Goal: Find specific page/section: Find specific page/section

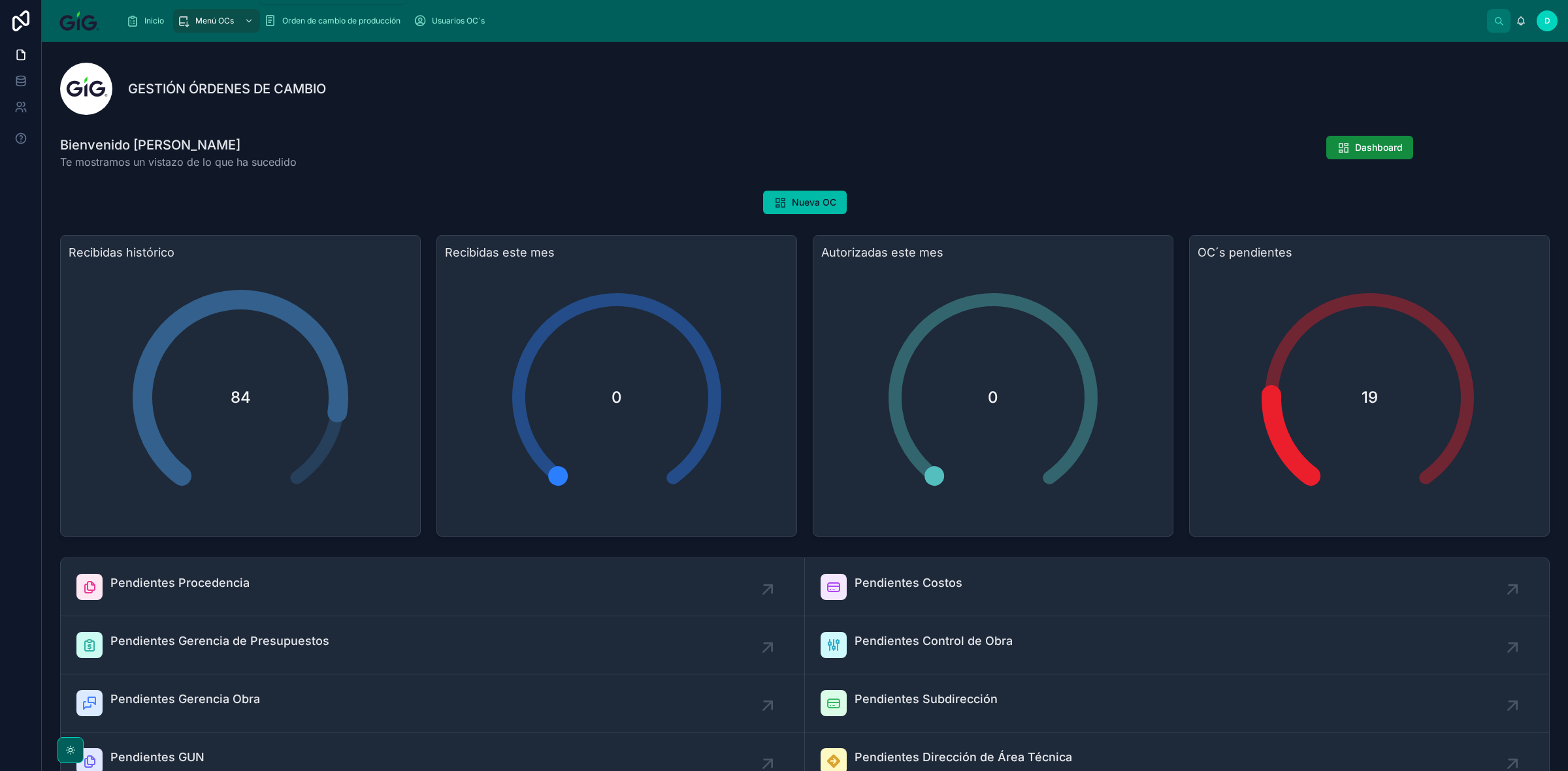
click at [184, 17] on icon "scrollable content" at bounding box center [183, 21] width 13 height 13
click at [144, 16] on span "Inicio" at bounding box center [154, 21] width 19 height 10
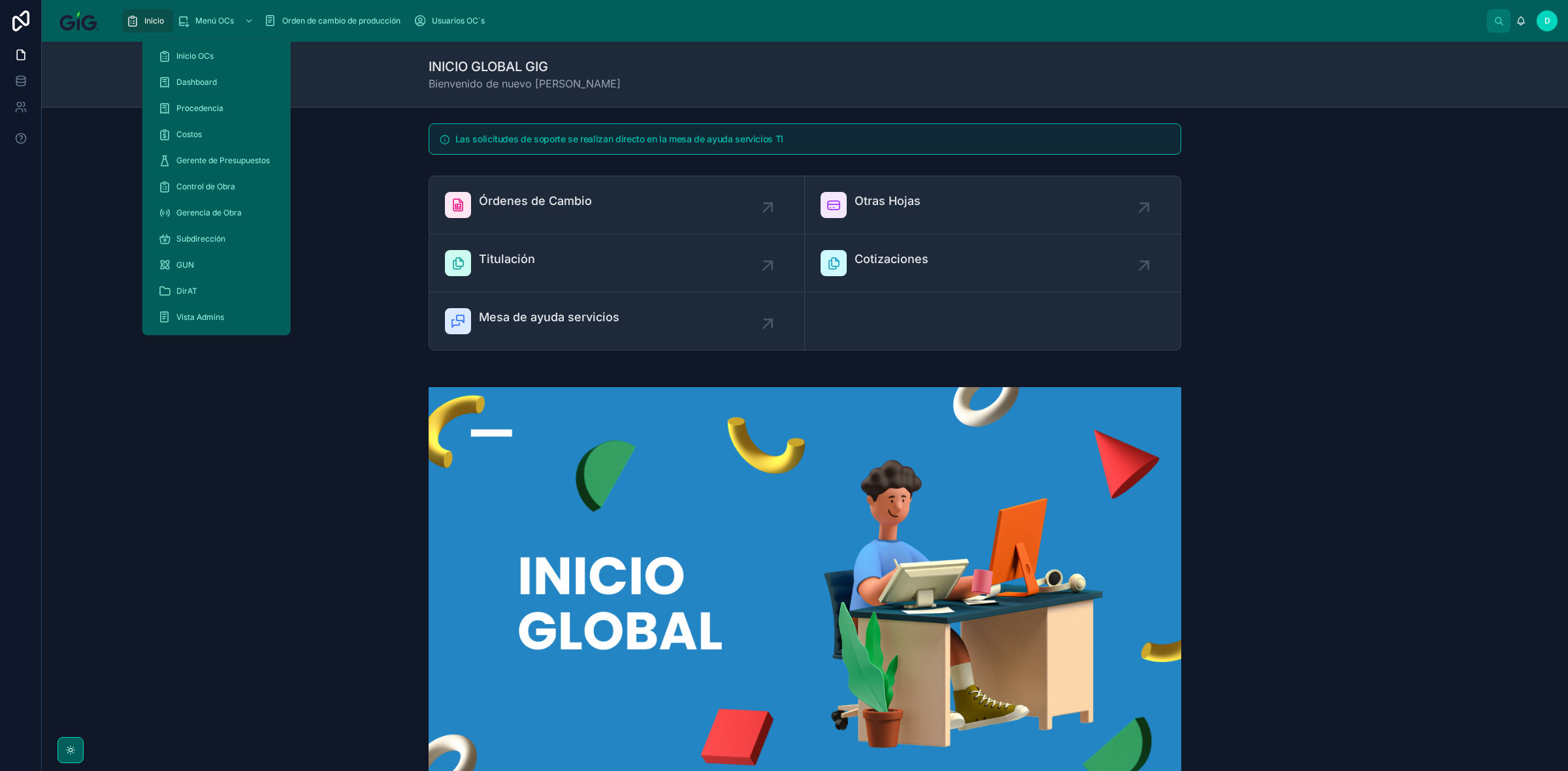
click at [232, 24] on span "Menú OCs" at bounding box center [214, 21] width 38 height 10
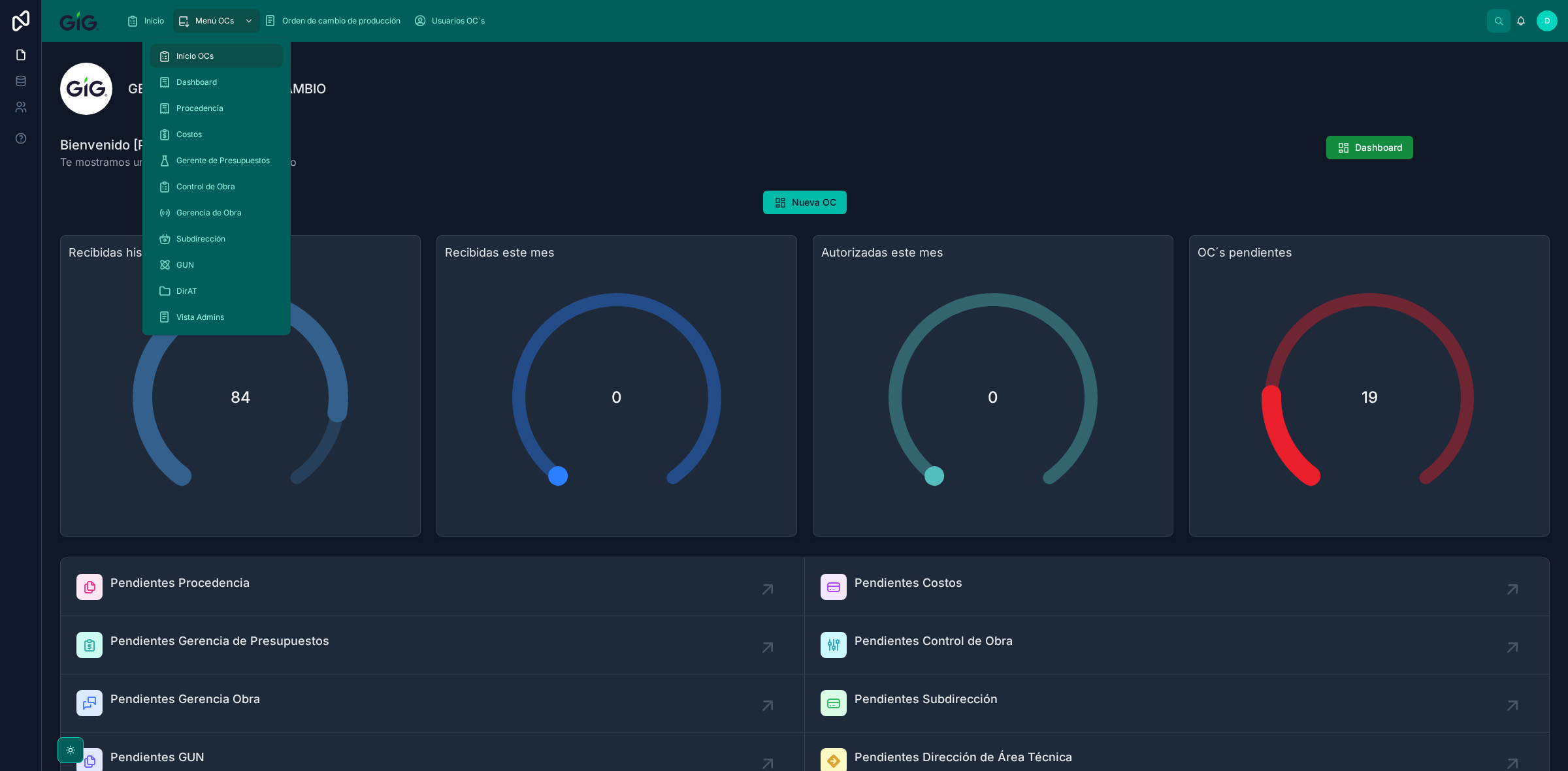
click at [195, 157] on span "Gerente de Presupuestos" at bounding box center [223, 160] width 93 height 10
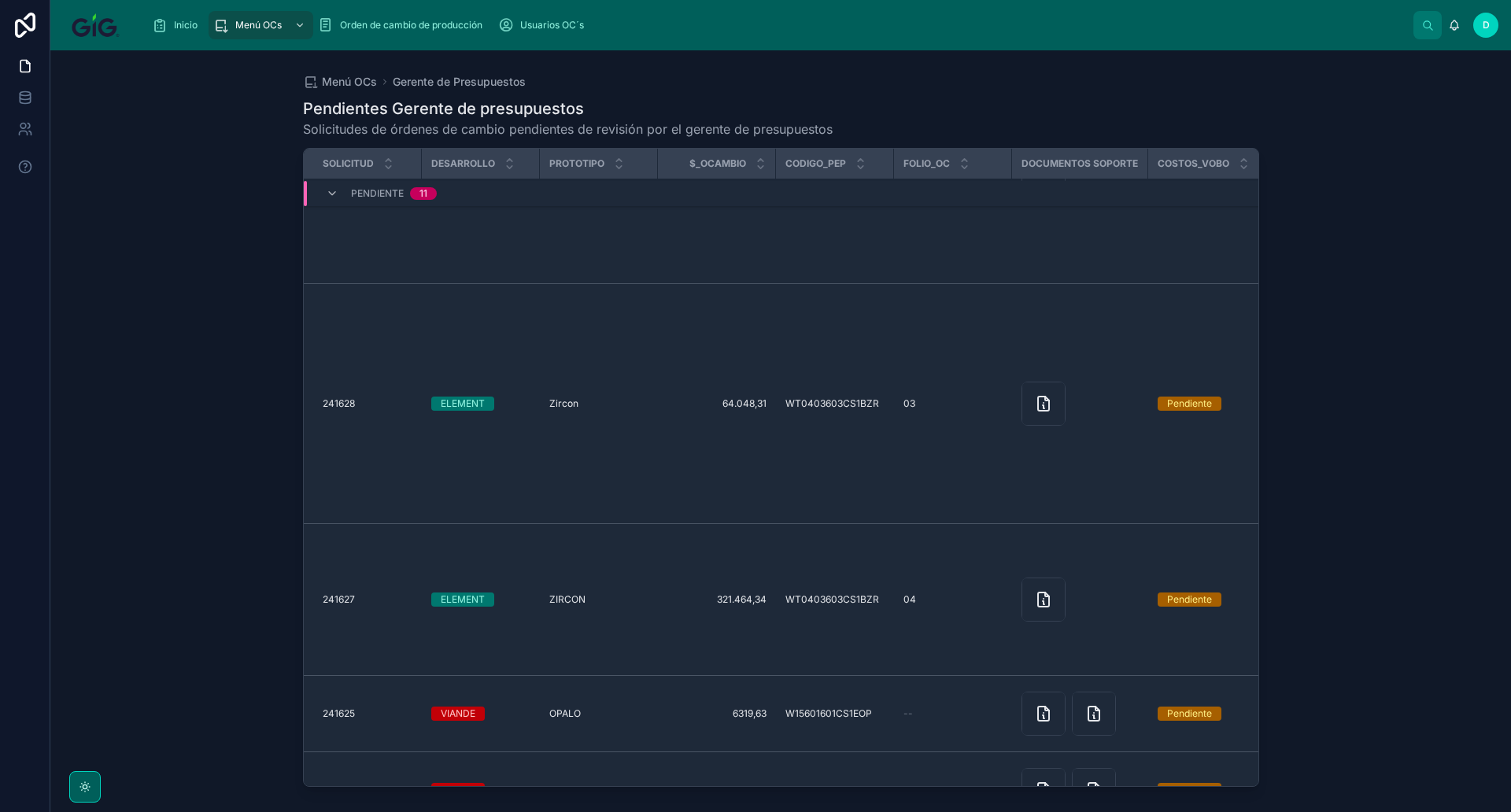
scroll to position [999, 0]
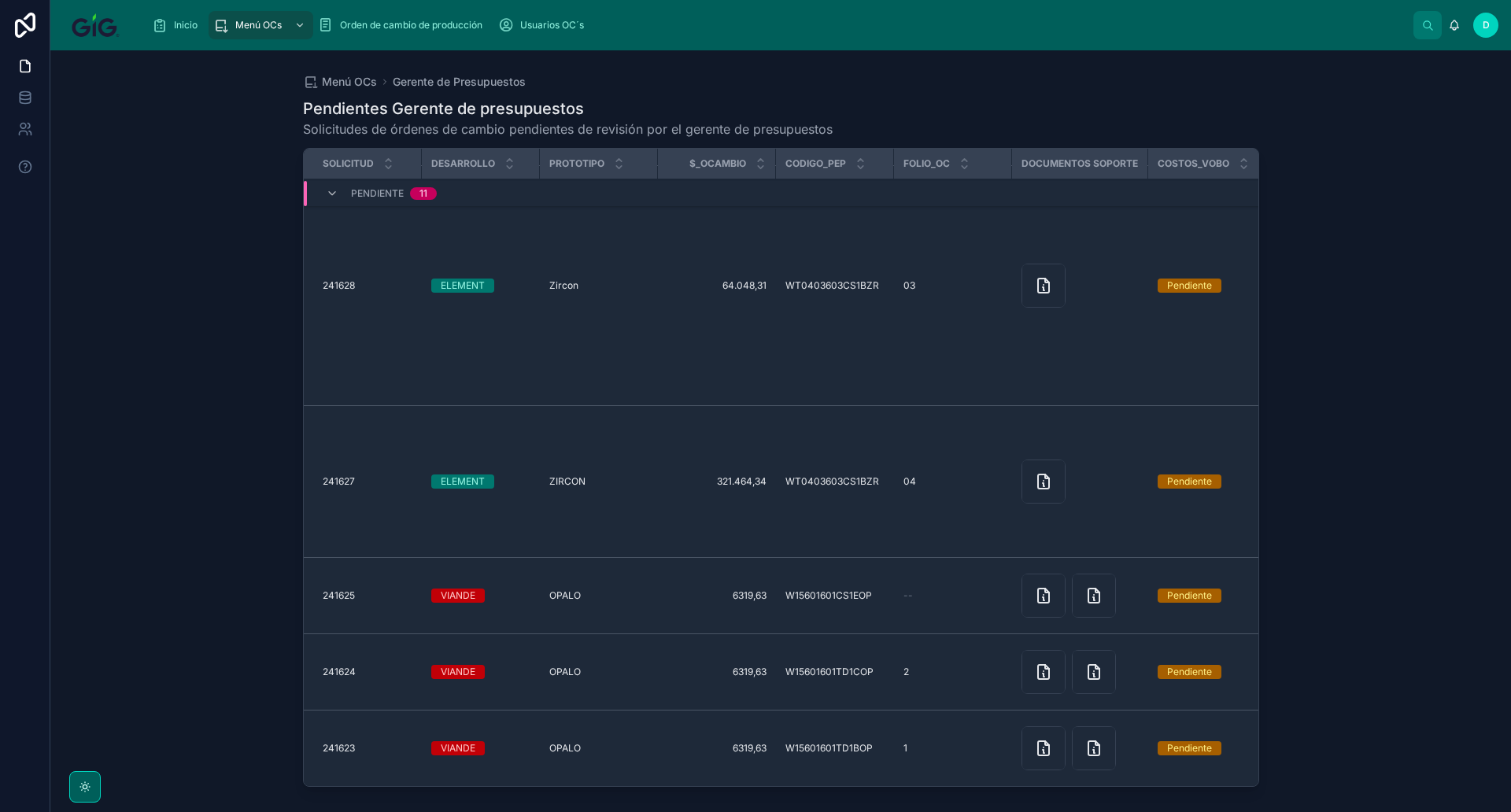
click at [461, 475] on div "ELEMENT" at bounding box center [462, 481] width 44 height 14
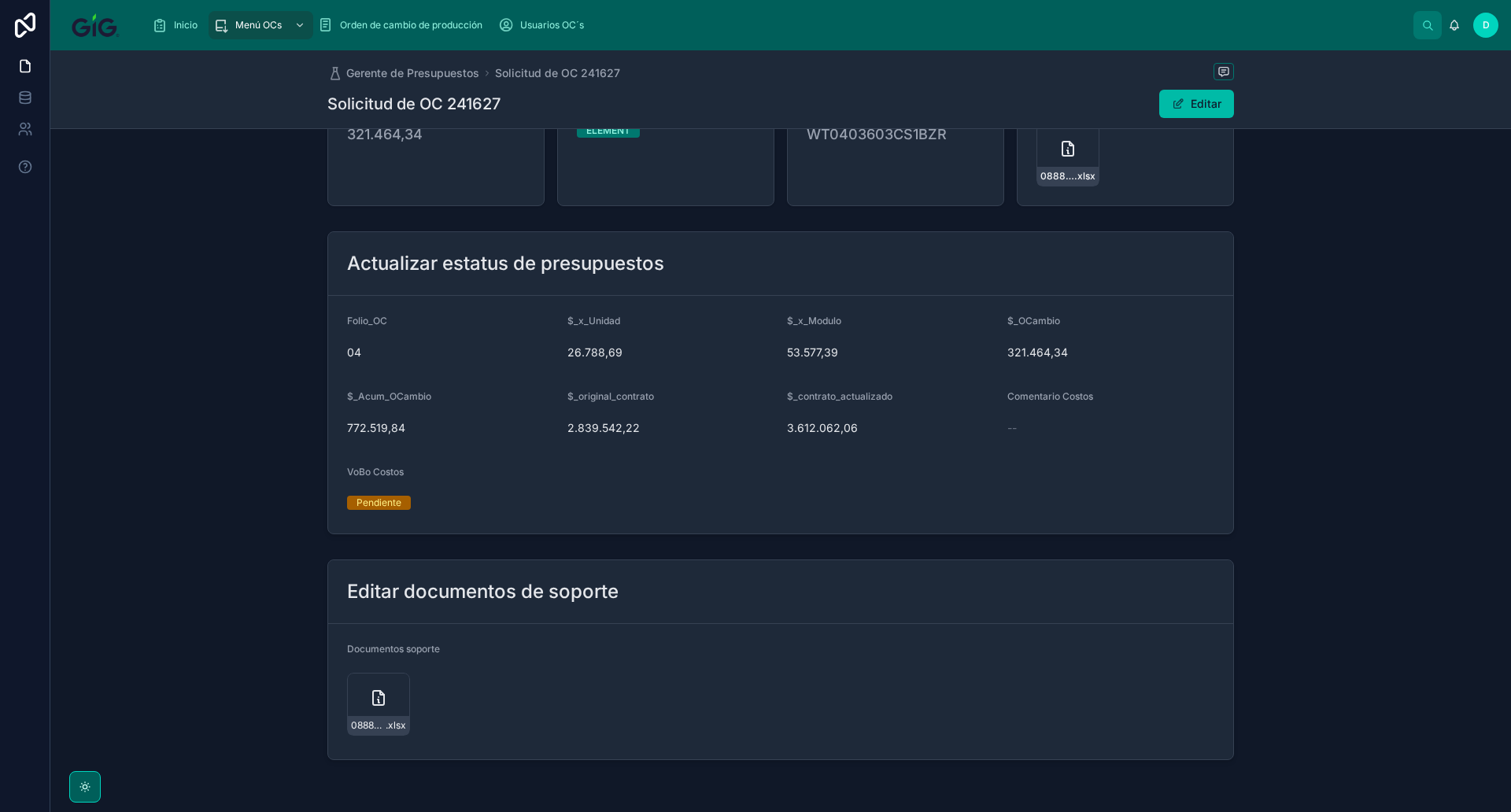
scroll to position [507, 0]
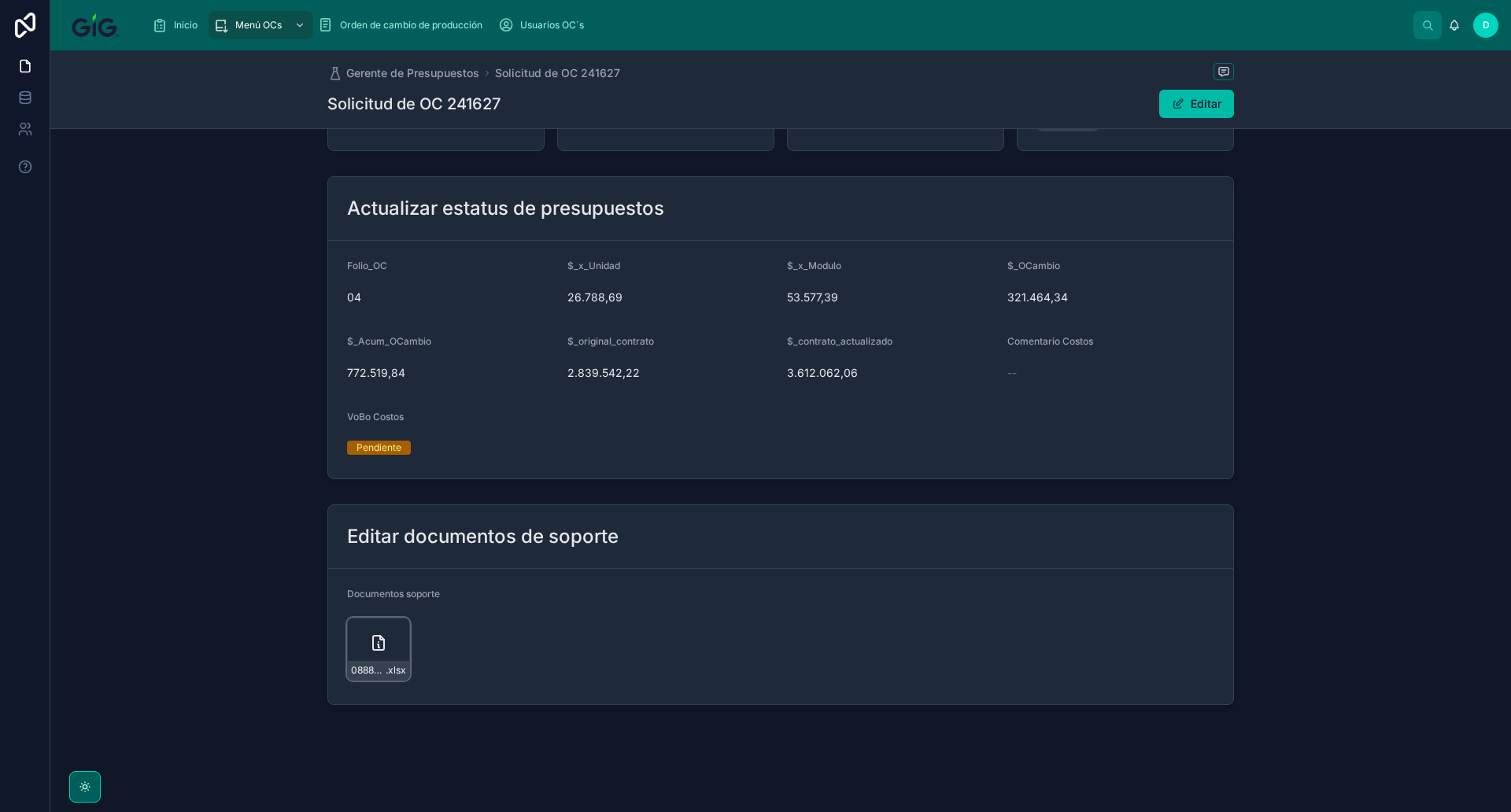
click at [367, 632] on div "08884dac-4ccf-4702-a756-cf2168f71018-Copia-de-ADICIONALES-ZIRCON-11-junio-2025 …" at bounding box center [378, 649] width 63 height 63
